Goal: Task Accomplishment & Management: Use online tool/utility

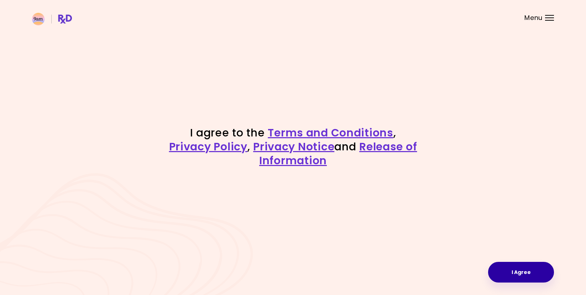
click at [527, 273] on button "I Agree" at bounding box center [521, 272] width 66 height 21
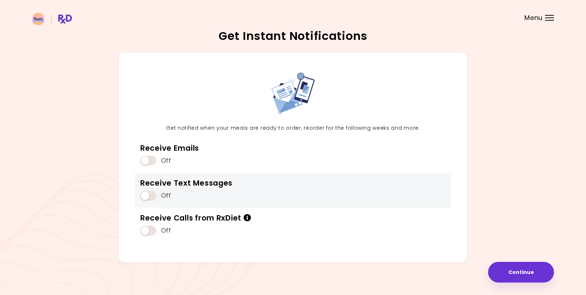
click at [383, 181] on div "Receive Text Messages Off" at bounding box center [293, 190] width 316 height 35
click at [143, 192] on span at bounding box center [148, 196] width 16 height 10
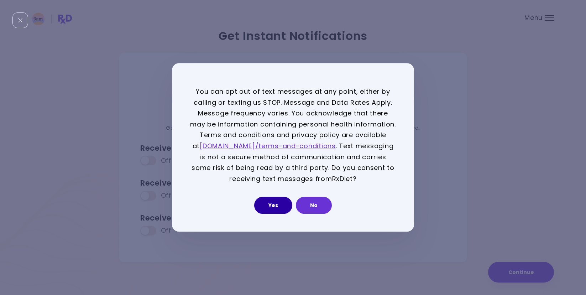
click at [281, 203] on button "Yes" at bounding box center [273, 205] width 38 height 17
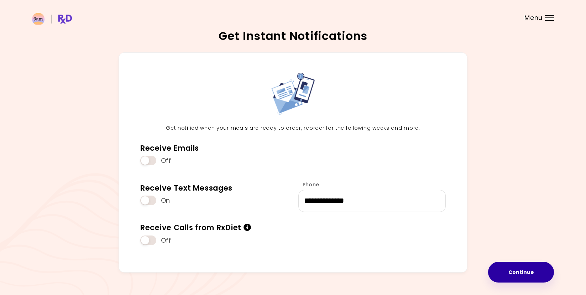
click at [534, 273] on button "Continue" at bounding box center [521, 272] width 66 height 21
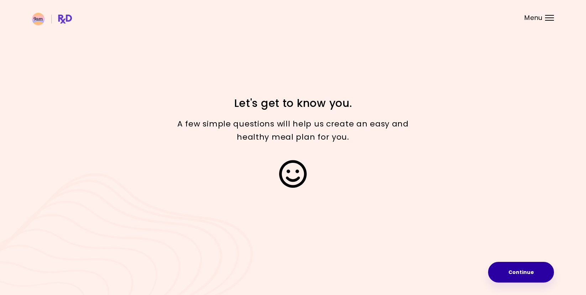
click at [502, 274] on button "Continue" at bounding box center [521, 272] width 66 height 21
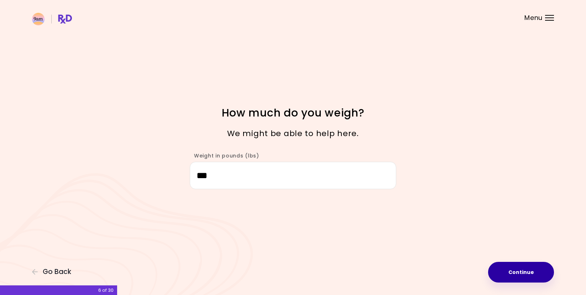
click at [507, 273] on button "Continue" at bounding box center [521, 272] width 66 height 21
select select "****"
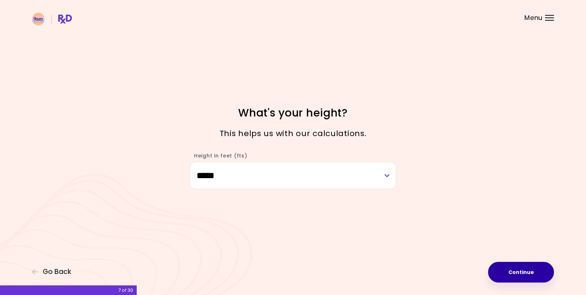
click at [504, 274] on button "Continue" at bounding box center [521, 272] width 66 height 21
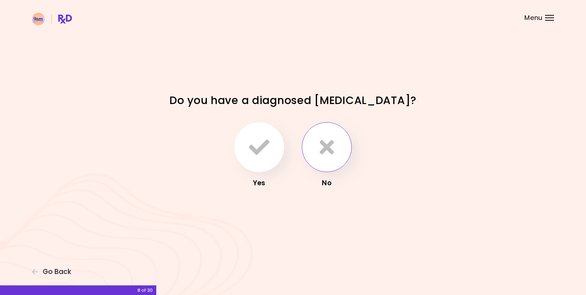
click at [328, 153] on icon "button" at bounding box center [327, 147] width 14 height 21
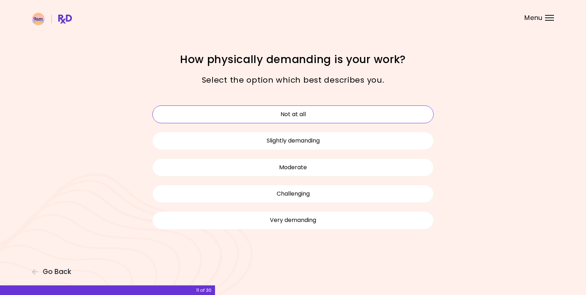
click at [283, 118] on button "Not at all" at bounding box center [292, 114] width 281 height 18
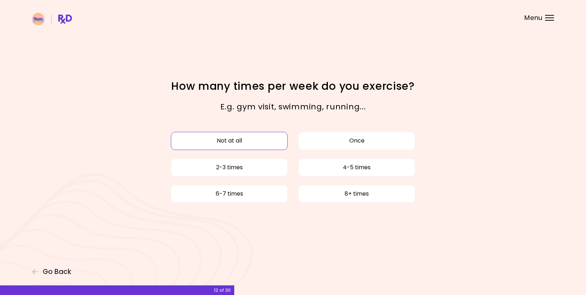
click at [259, 143] on button "Not at all" at bounding box center [229, 141] width 117 height 18
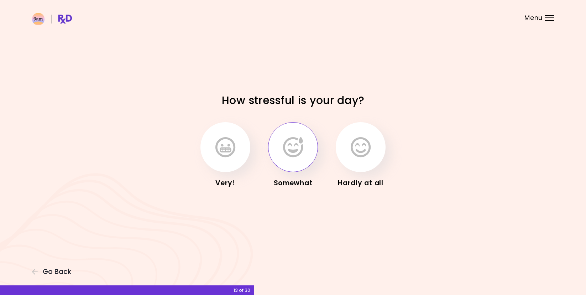
click at [283, 156] on icon "button" at bounding box center [293, 147] width 20 height 21
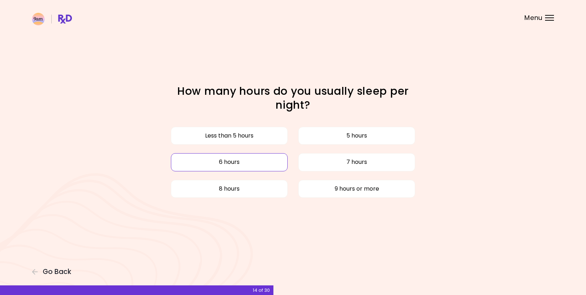
click at [282, 160] on button "6 hours" at bounding box center [229, 162] width 117 height 18
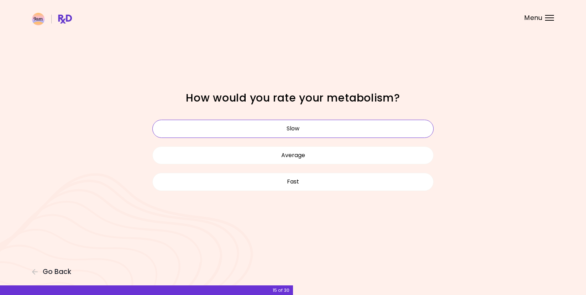
click at [282, 128] on button "Slow" at bounding box center [292, 129] width 281 height 18
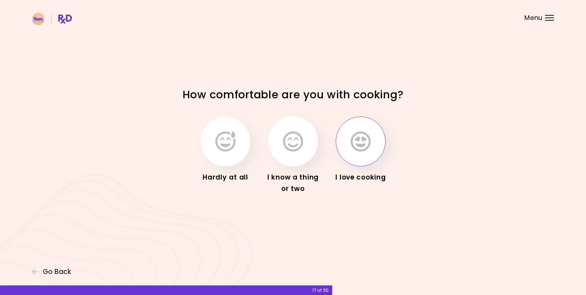
click at [357, 143] on icon "button" at bounding box center [361, 141] width 20 height 21
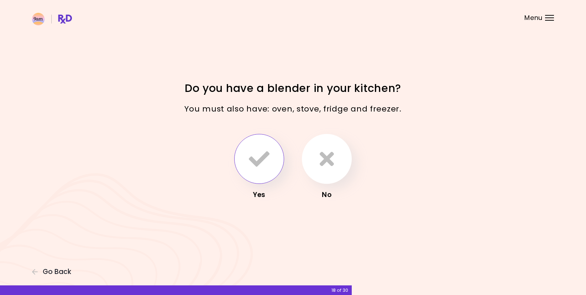
click at [262, 159] on icon "button" at bounding box center [259, 158] width 21 height 21
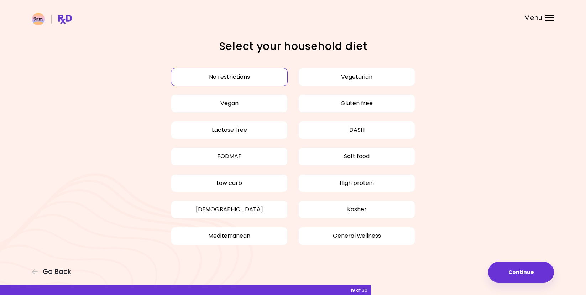
click at [249, 67] on div "No restrictions Vegetarian Vegan Gluten free Lactose free DASH FODMAP Soft food…" at bounding box center [293, 156] width 292 height 185
click at [250, 73] on button "No restrictions" at bounding box center [229, 77] width 117 height 18
click at [499, 272] on button "Continue" at bounding box center [521, 272] width 66 height 21
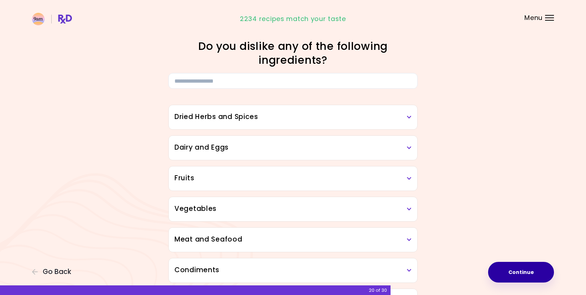
click at [518, 277] on button "Continue" at bounding box center [521, 272] width 66 height 21
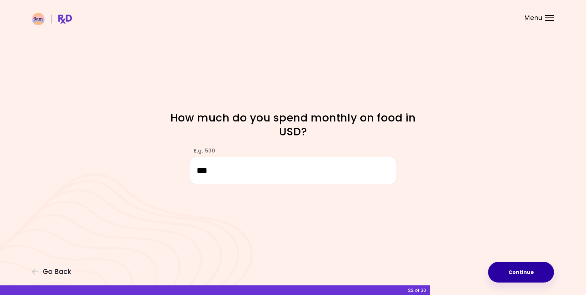
type input "***"
click at [509, 273] on button "Continue" at bounding box center [521, 272] width 66 height 21
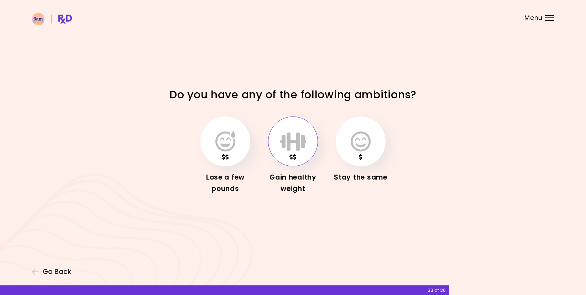
click at [293, 154] on button "button" at bounding box center [293, 141] width 50 height 50
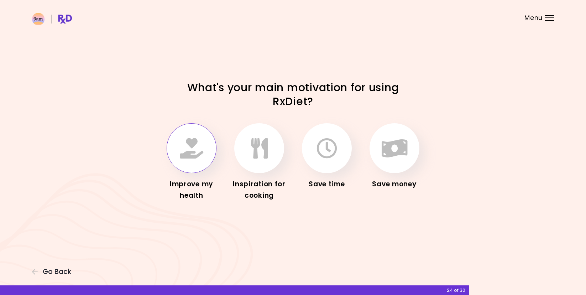
click at [193, 159] on button "button" at bounding box center [192, 148] width 50 height 50
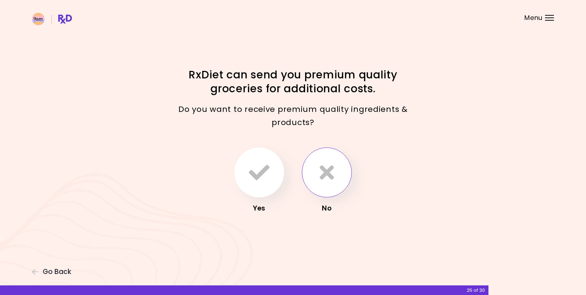
click at [319, 188] on button "button" at bounding box center [327, 172] width 50 height 50
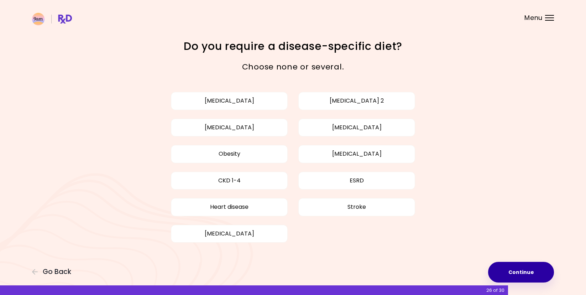
click at [522, 272] on button "Continue" at bounding box center [521, 272] width 66 height 21
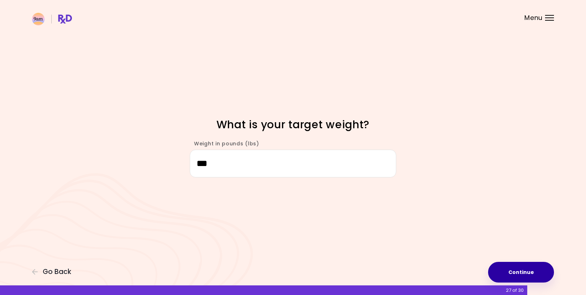
type input "***"
click at [522, 272] on button "Continue" at bounding box center [521, 272] width 66 height 21
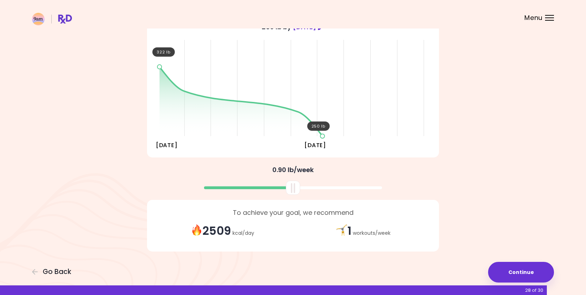
scroll to position [72, 0]
click at [519, 275] on button "Continue" at bounding box center [521, 272] width 66 height 21
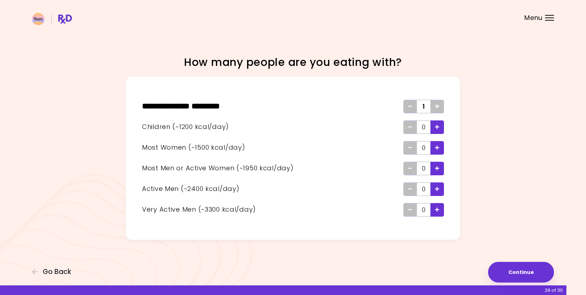
click at [441, 127] on div "Add - Child" at bounding box center [437, 127] width 14 height 14
click at [439, 170] on icon "Add - Man or Active Woman" at bounding box center [437, 168] width 4 height 5
click at [435, 148] on icon "Add - Woman" at bounding box center [437, 147] width 4 height 5
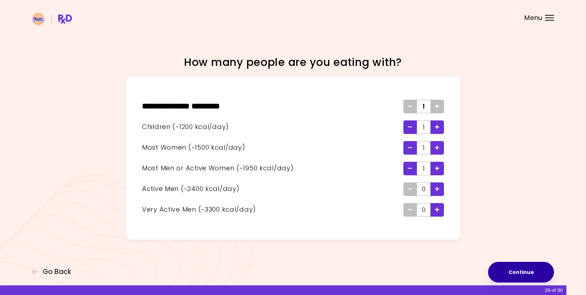
click at [501, 270] on button "Continue" at bounding box center [521, 272] width 66 height 21
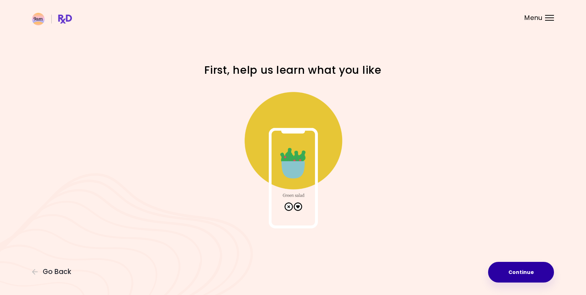
click at [504, 272] on button "Continue" at bounding box center [521, 272] width 66 height 21
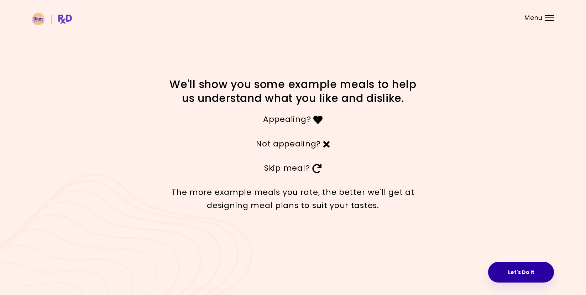
click at [513, 270] on button "Let's Do It" at bounding box center [521, 272] width 66 height 21
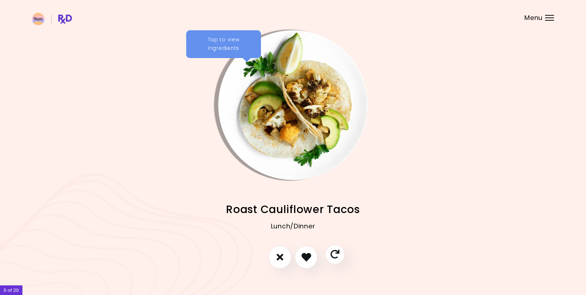
click at [334, 260] on button "Skip" at bounding box center [335, 254] width 20 height 20
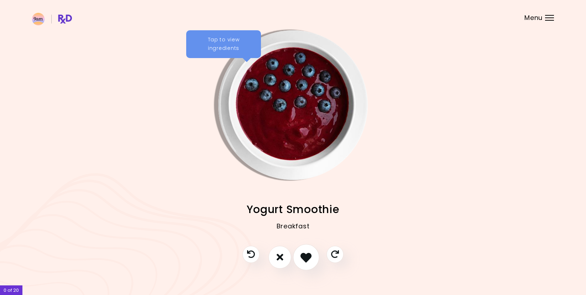
click at [305, 266] on button "I like this recipe" at bounding box center [306, 257] width 26 height 26
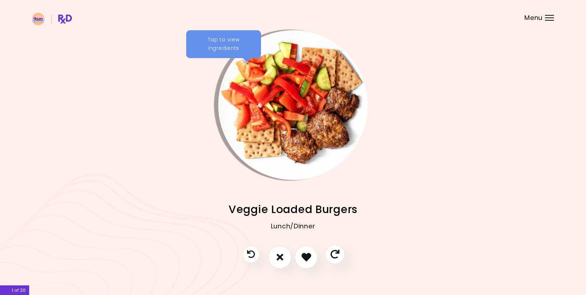
click at [336, 257] on icon "Skip" at bounding box center [334, 254] width 9 height 9
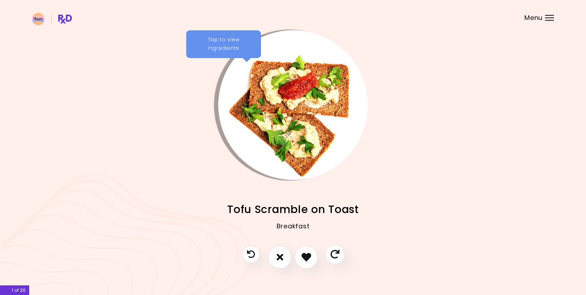
click at [336, 257] on icon "Skip" at bounding box center [334, 254] width 9 height 9
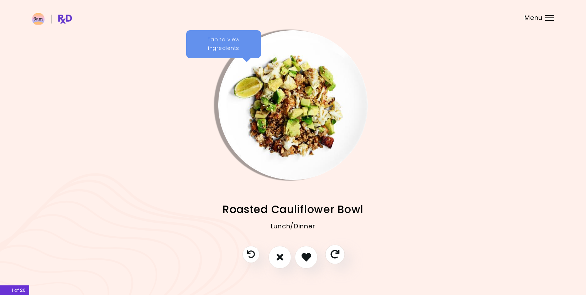
click at [336, 257] on icon "Skip" at bounding box center [334, 254] width 9 height 9
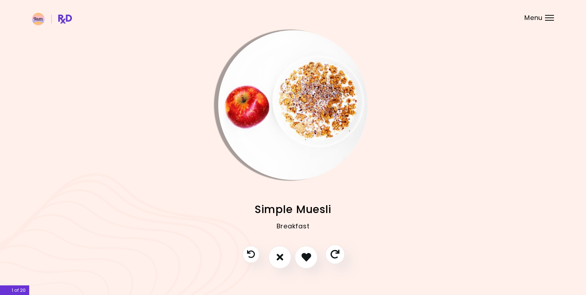
click at [336, 257] on icon "Skip" at bounding box center [334, 254] width 9 height 9
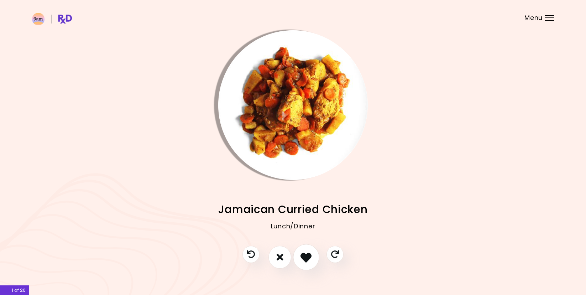
click at [303, 258] on icon "I like this recipe" at bounding box center [305, 256] width 11 height 11
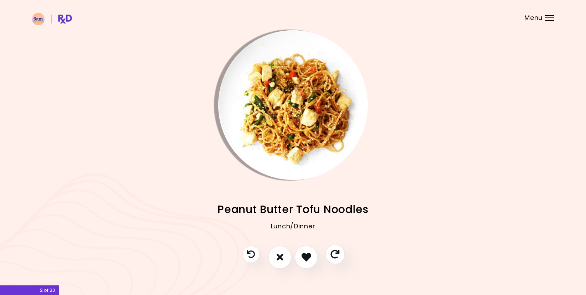
click at [338, 260] on button "Skip" at bounding box center [335, 254] width 20 height 20
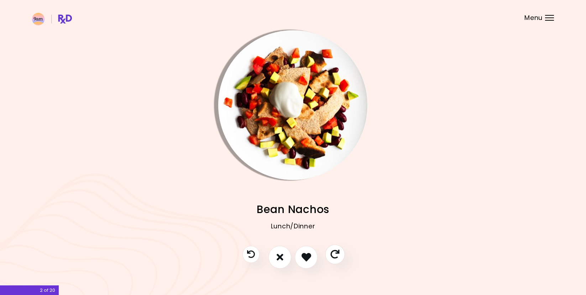
click at [338, 260] on button "Skip" at bounding box center [335, 254] width 20 height 20
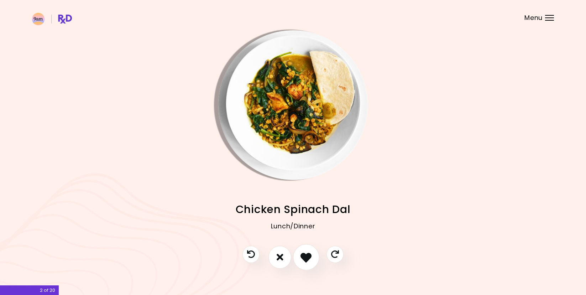
click at [313, 259] on button "I like this recipe" at bounding box center [306, 257] width 26 height 26
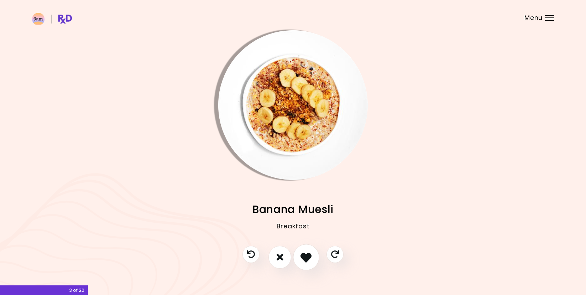
click at [307, 260] on icon "I like this recipe" at bounding box center [305, 256] width 11 height 11
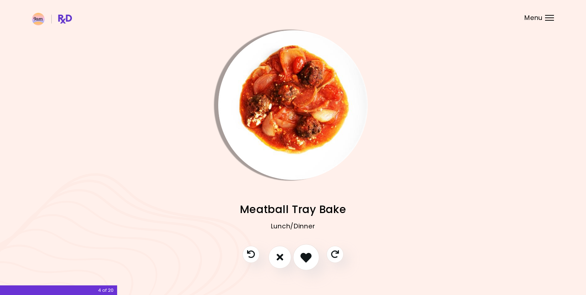
click at [312, 263] on button "I like this recipe" at bounding box center [306, 257] width 26 height 26
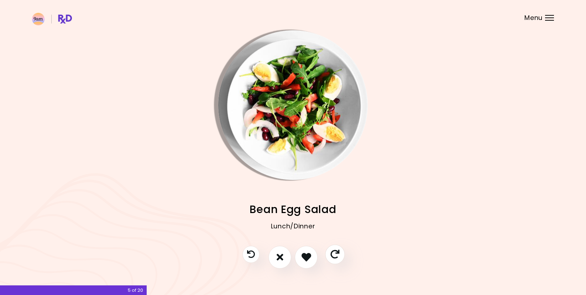
click at [333, 258] on button "Skip" at bounding box center [335, 254] width 20 height 20
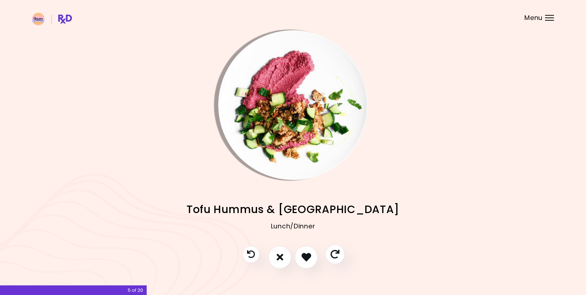
click at [333, 258] on button "Skip" at bounding box center [335, 254] width 20 height 20
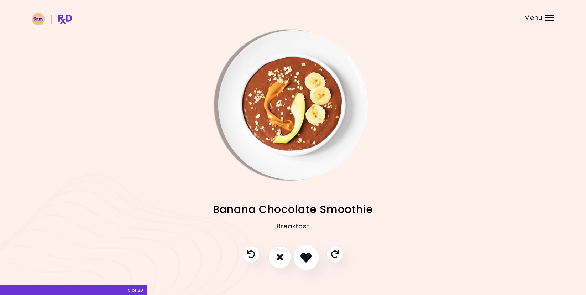
click at [303, 263] on button "I like this recipe" at bounding box center [306, 257] width 26 height 26
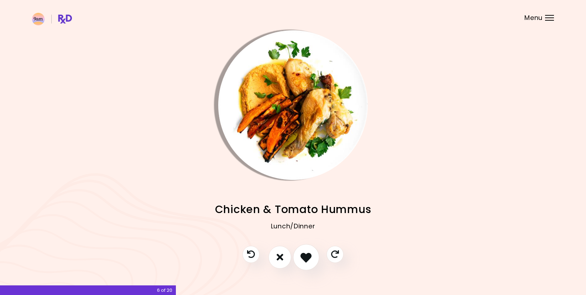
click at [308, 265] on button "I like this recipe" at bounding box center [306, 257] width 26 height 26
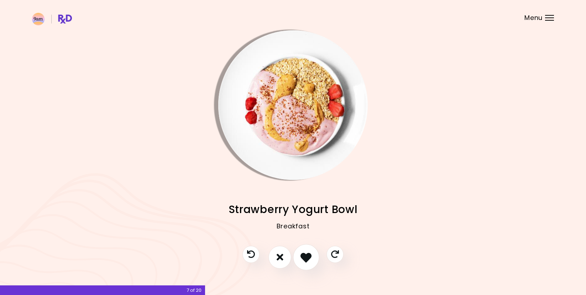
click at [308, 265] on button "I like this recipe" at bounding box center [306, 257] width 26 height 26
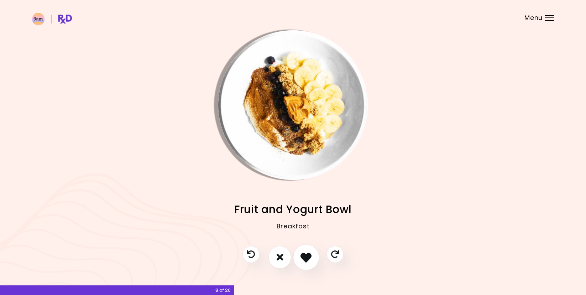
click at [308, 265] on button "I like this recipe" at bounding box center [306, 257] width 26 height 26
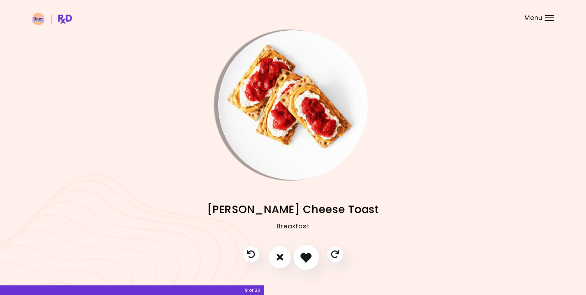
click at [308, 265] on button "I like this recipe" at bounding box center [306, 257] width 26 height 26
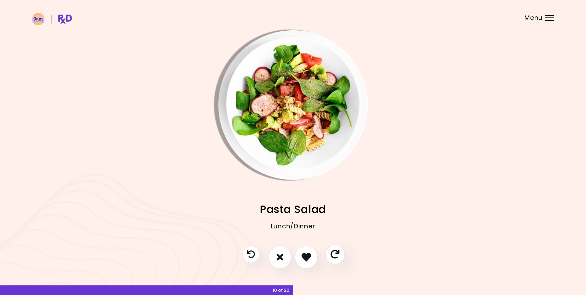
click at [334, 256] on icon "Skip" at bounding box center [334, 254] width 9 height 9
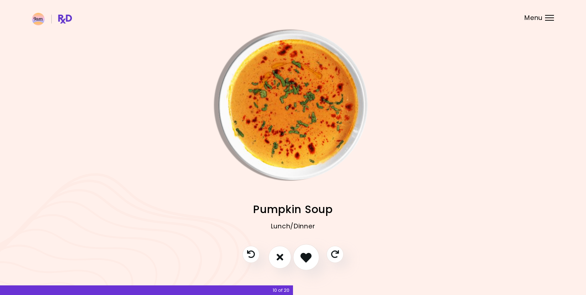
click at [314, 257] on button "I like this recipe" at bounding box center [306, 257] width 26 height 26
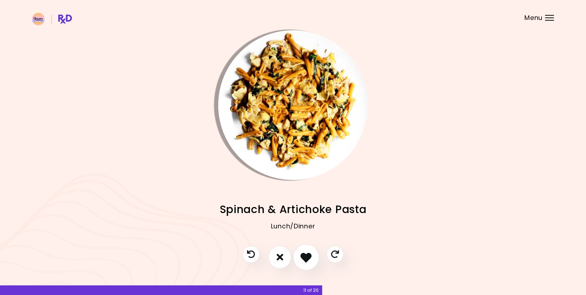
click at [314, 257] on button "I like this recipe" at bounding box center [306, 257] width 26 height 26
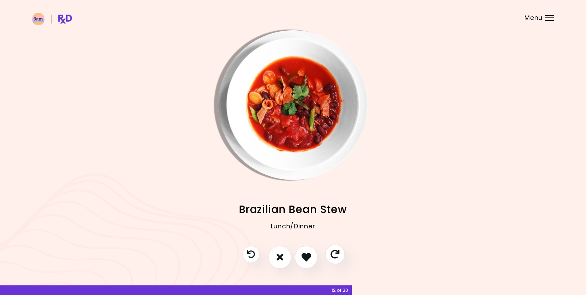
click at [333, 257] on icon "Skip" at bounding box center [334, 254] width 9 height 9
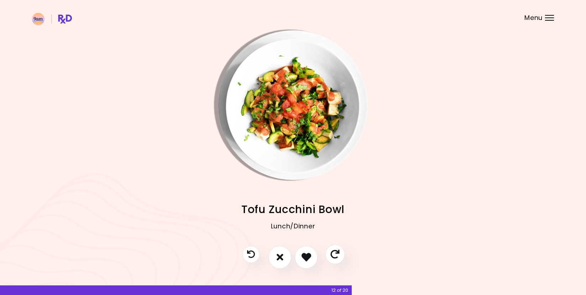
click at [329, 255] on button "Skip" at bounding box center [335, 254] width 20 height 20
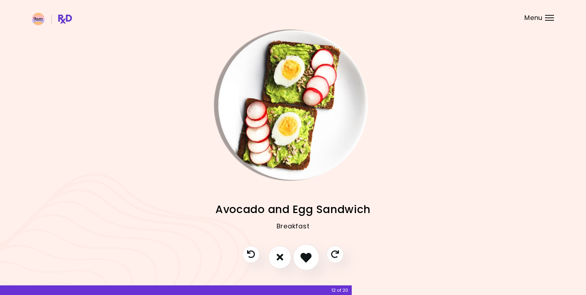
click at [313, 257] on button "I like this recipe" at bounding box center [306, 257] width 26 height 26
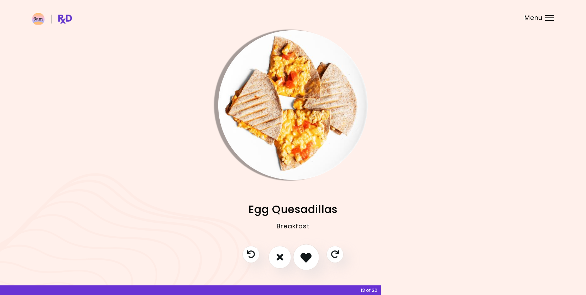
click at [313, 257] on button "I like this recipe" at bounding box center [306, 257] width 26 height 26
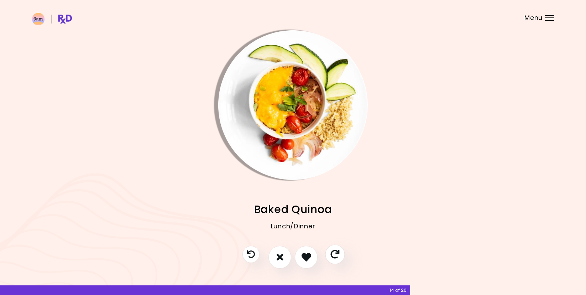
click at [339, 255] on icon "Skip" at bounding box center [334, 254] width 9 height 9
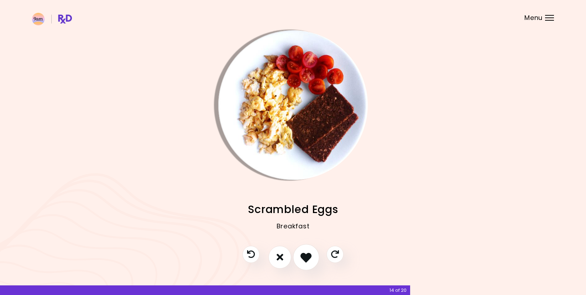
click at [312, 261] on button "I like this recipe" at bounding box center [306, 257] width 26 height 26
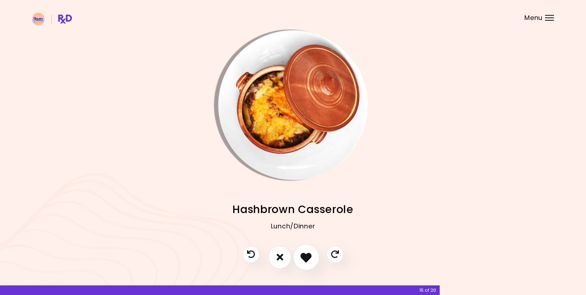
click at [312, 261] on button "I like this recipe" at bounding box center [306, 257] width 26 height 26
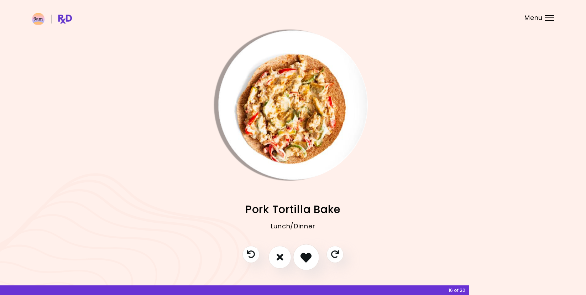
click at [313, 261] on button "I like this recipe" at bounding box center [306, 257] width 26 height 26
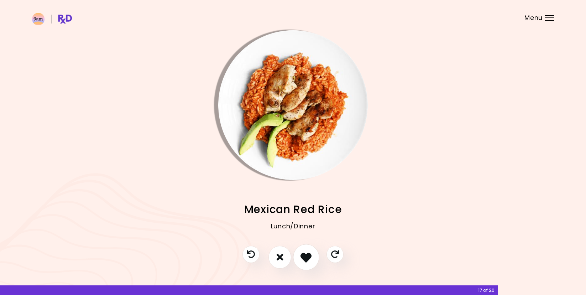
click at [313, 261] on button "I like this recipe" at bounding box center [306, 257] width 26 height 26
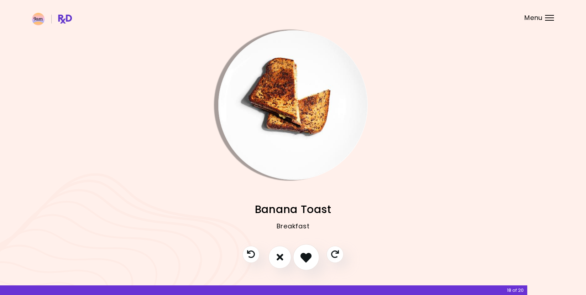
click at [311, 260] on icon "I like this recipe" at bounding box center [305, 256] width 11 height 11
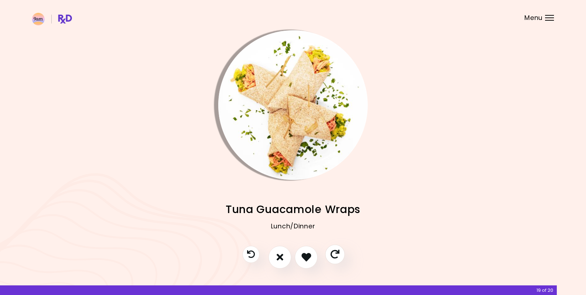
click at [327, 255] on button "Skip" at bounding box center [335, 254] width 20 height 20
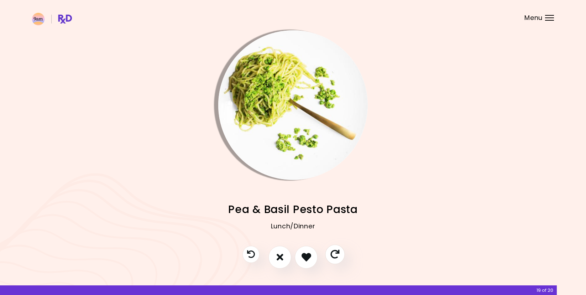
click at [327, 255] on button "Skip" at bounding box center [335, 254] width 20 height 20
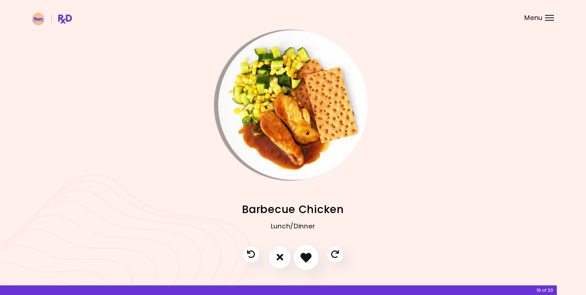
click at [312, 256] on icon "I like this recipe" at bounding box center [305, 256] width 11 height 11
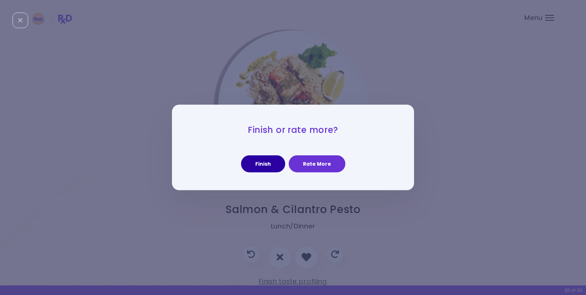
click at [266, 166] on button "Finish" at bounding box center [263, 163] width 44 height 17
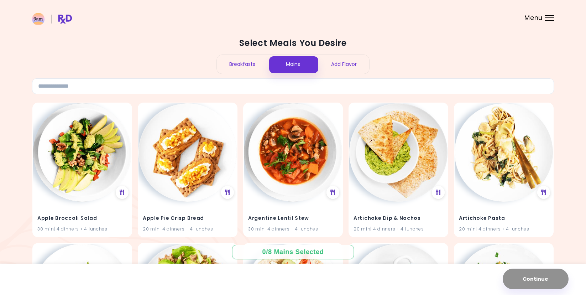
click at [342, 60] on div "Add Flavor" at bounding box center [343, 64] width 51 height 19
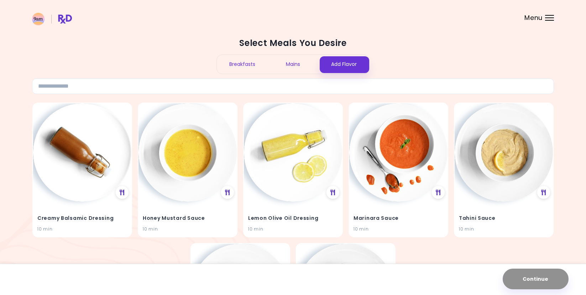
click at [297, 62] on div "Mains" at bounding box center [293, 64] width 51 height 19
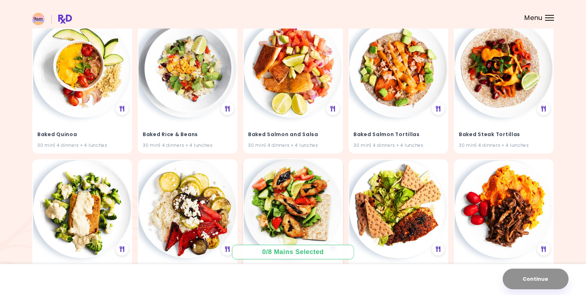
scroll to position [1206, 0]
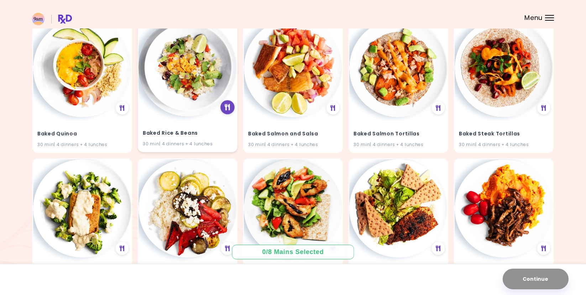
click at [225, 106] on icon at bounding box center [227, 107] width 5 height 6
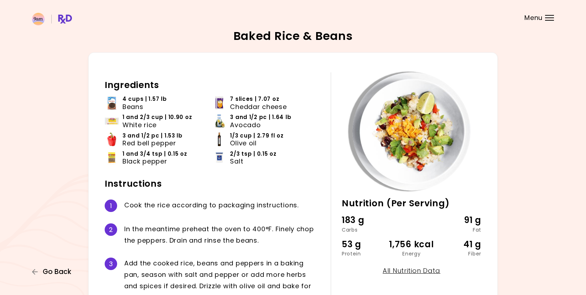
click at [34, 274] on icon "button" at bounding box center [35, 272] width 6 height 6
